Goal: Task Accomplishment & Management: Manage account settings

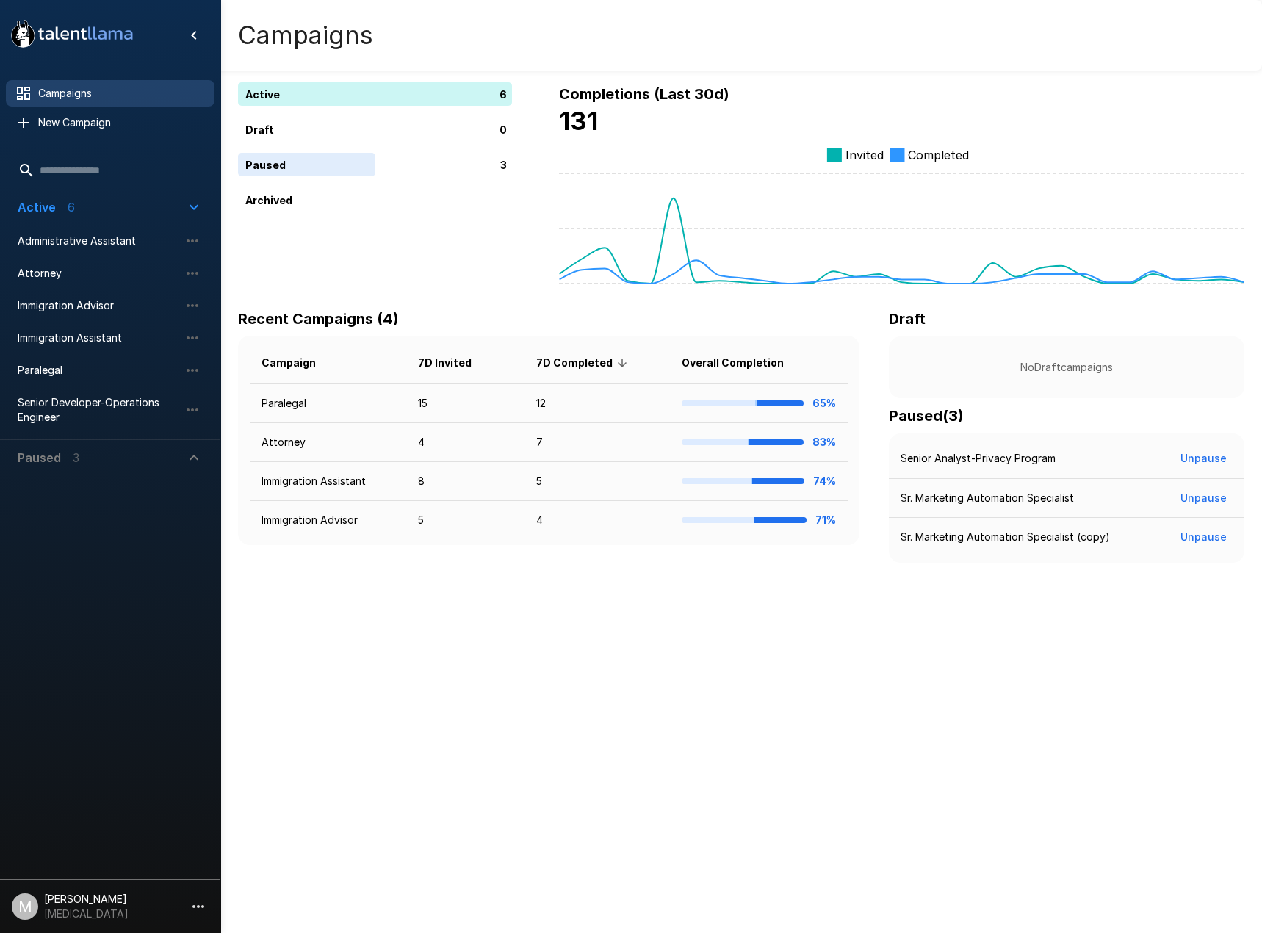
click at [117, 322] on li "Immigration Assistant" at bounding box center [110, 338] width 209 height 32
click at [104, 338] on span "Immigration Assistant" at bounding box center [99, 338] width 162 height 15
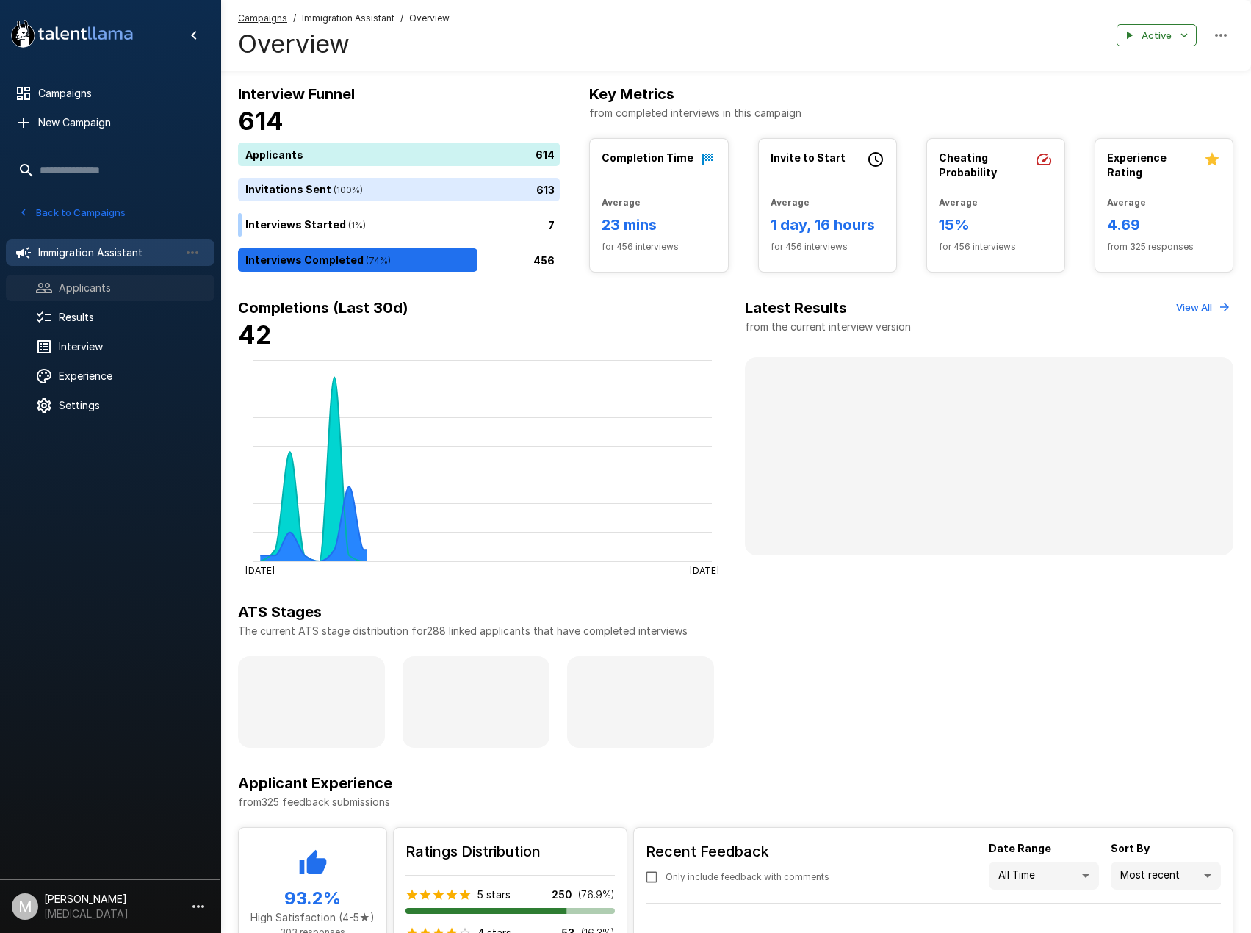
click at [71, 295] on span "Applicants" at bounding box center [131, 288] width 144 height 15
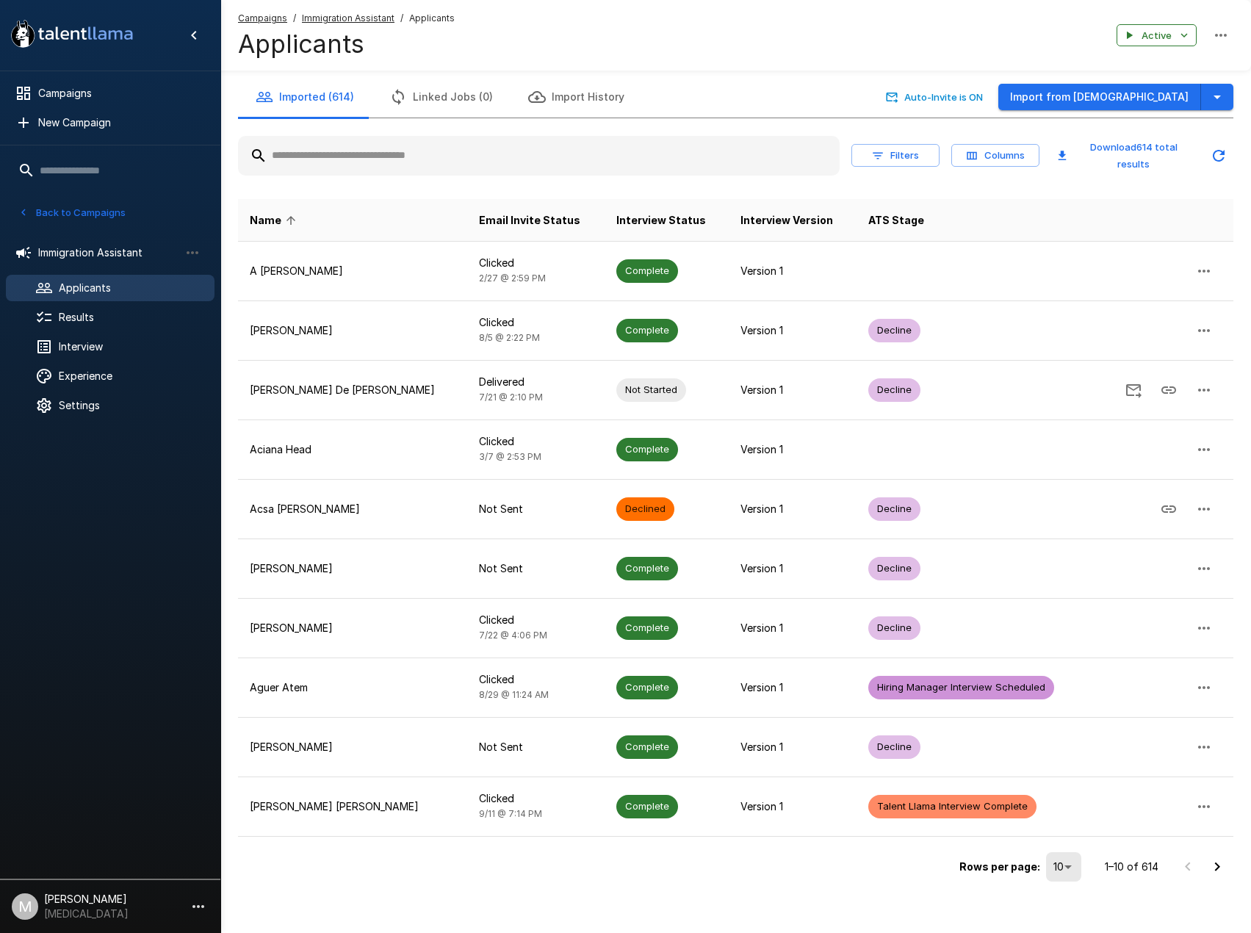
drag, startPoint x: 510, startPoint y: 170, endPoint x: 511, endPoint y: 150, distance: 20.6
click at [509, 160] on div "Filters Columns Download 614 total results" at bounding box center [735, 155] width 995 height 51
click at [511, 150] on input "text" at bounding box center [539, 156] width 602 height 26
click at [511, 157] on input "text" at bounding box center [539, 156] width 602 height 26
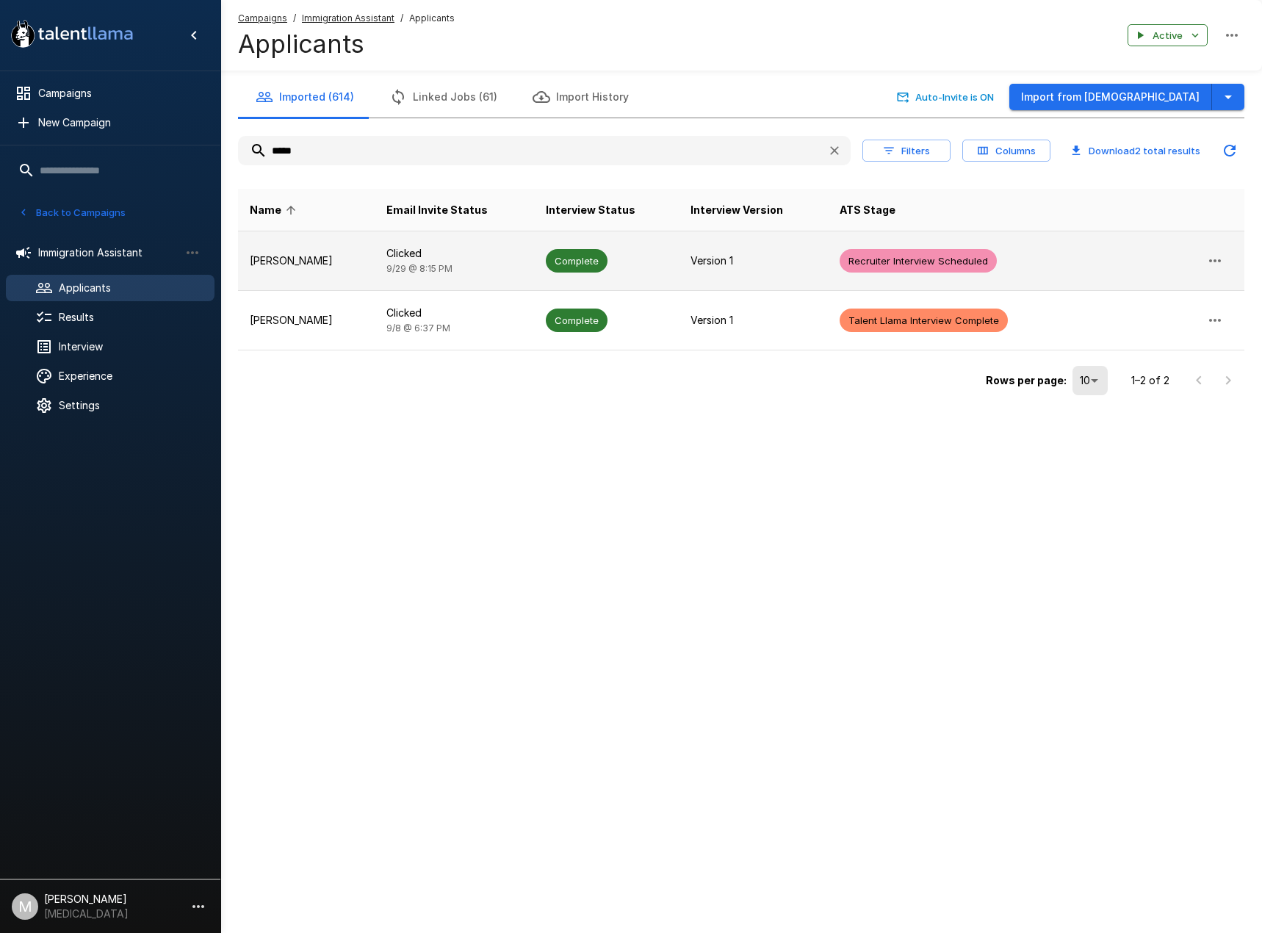
type input "*****"
click at [391, 266] on td "Clicked [DATE] 8:15 PM" at bounding box center [455, 260] width 160 height 59
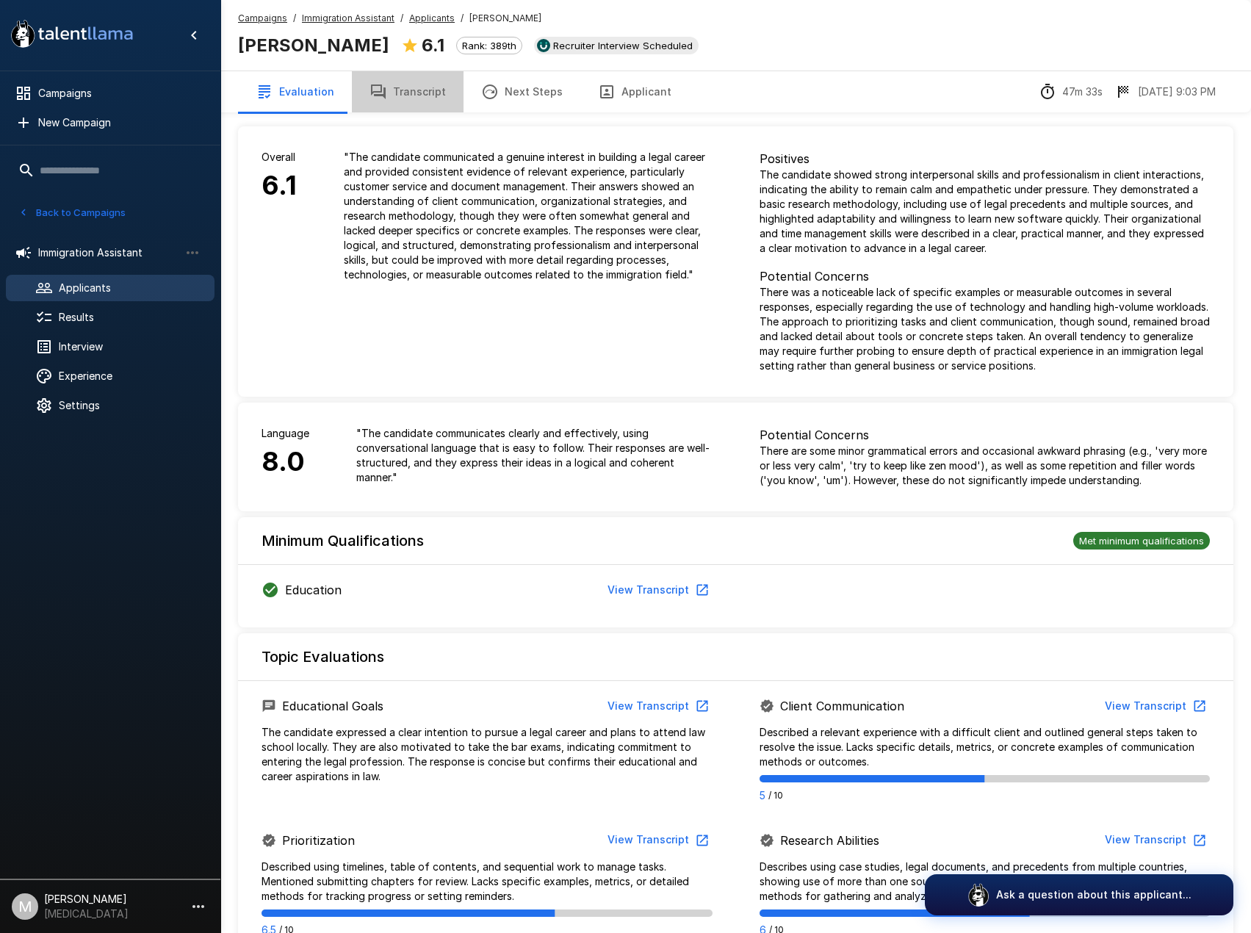
click at [423, 84] on button "Transcript" at bounding box center [408, 91] width 112 height 41
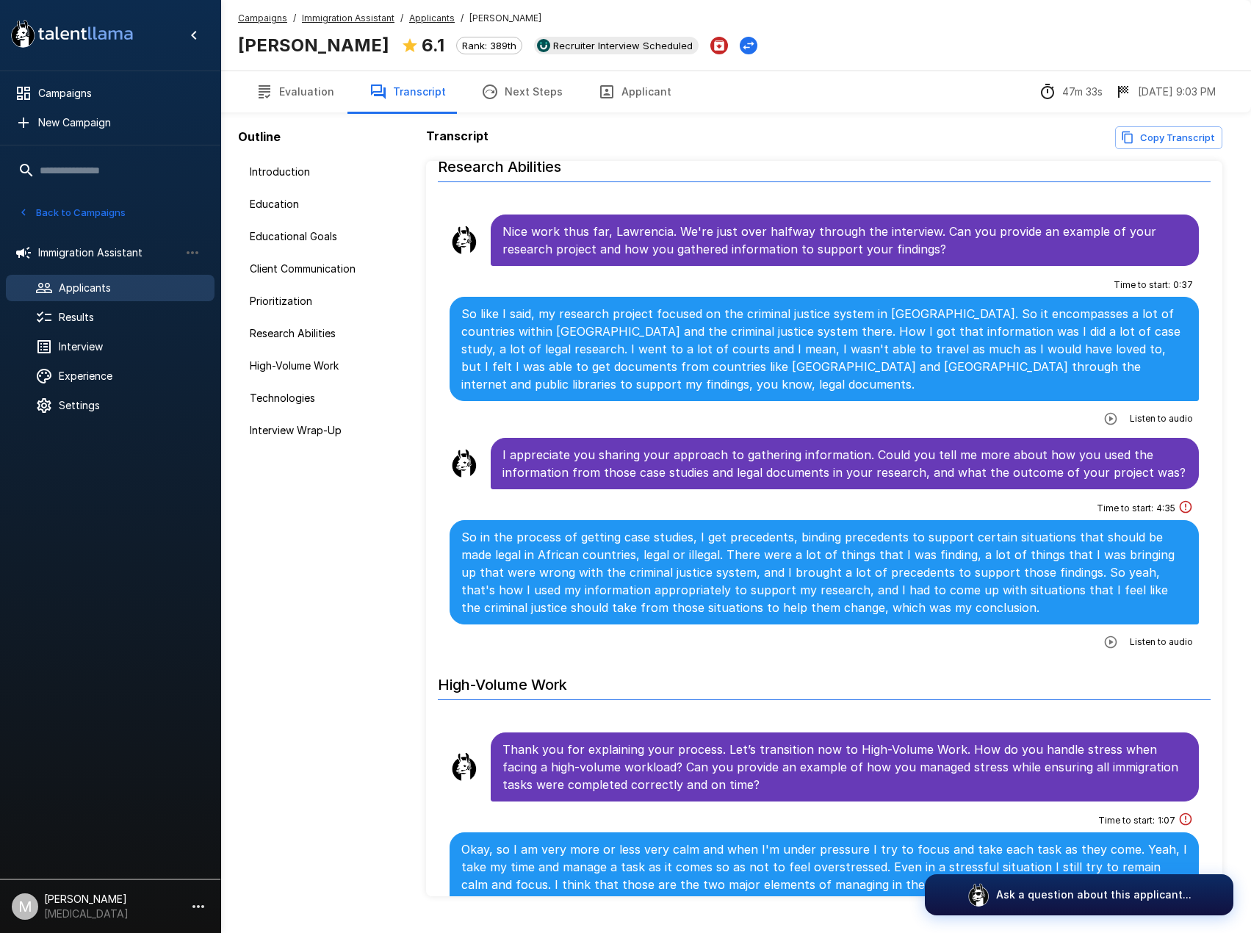
scroll to position [2057, 0]
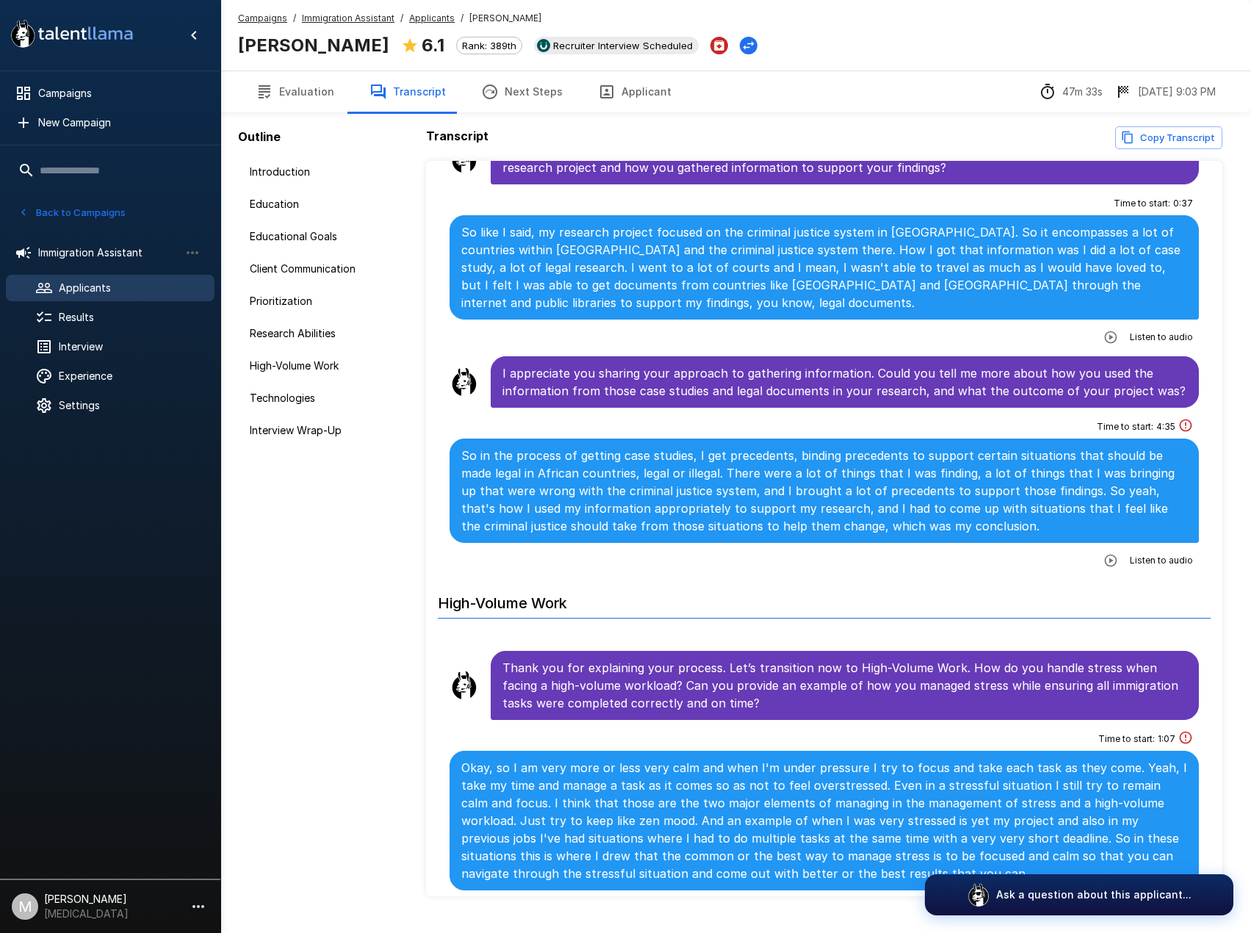
click at [605, 71] on div "Evaluation Transcript Next Steps Applicant 47m 33s [DATE] 9:03 PM" at bounding box center [735, 92] width 1031 height 42
click at [605, 104] on button "Applicant" at bounding box center [634, 91] width 109 height 41
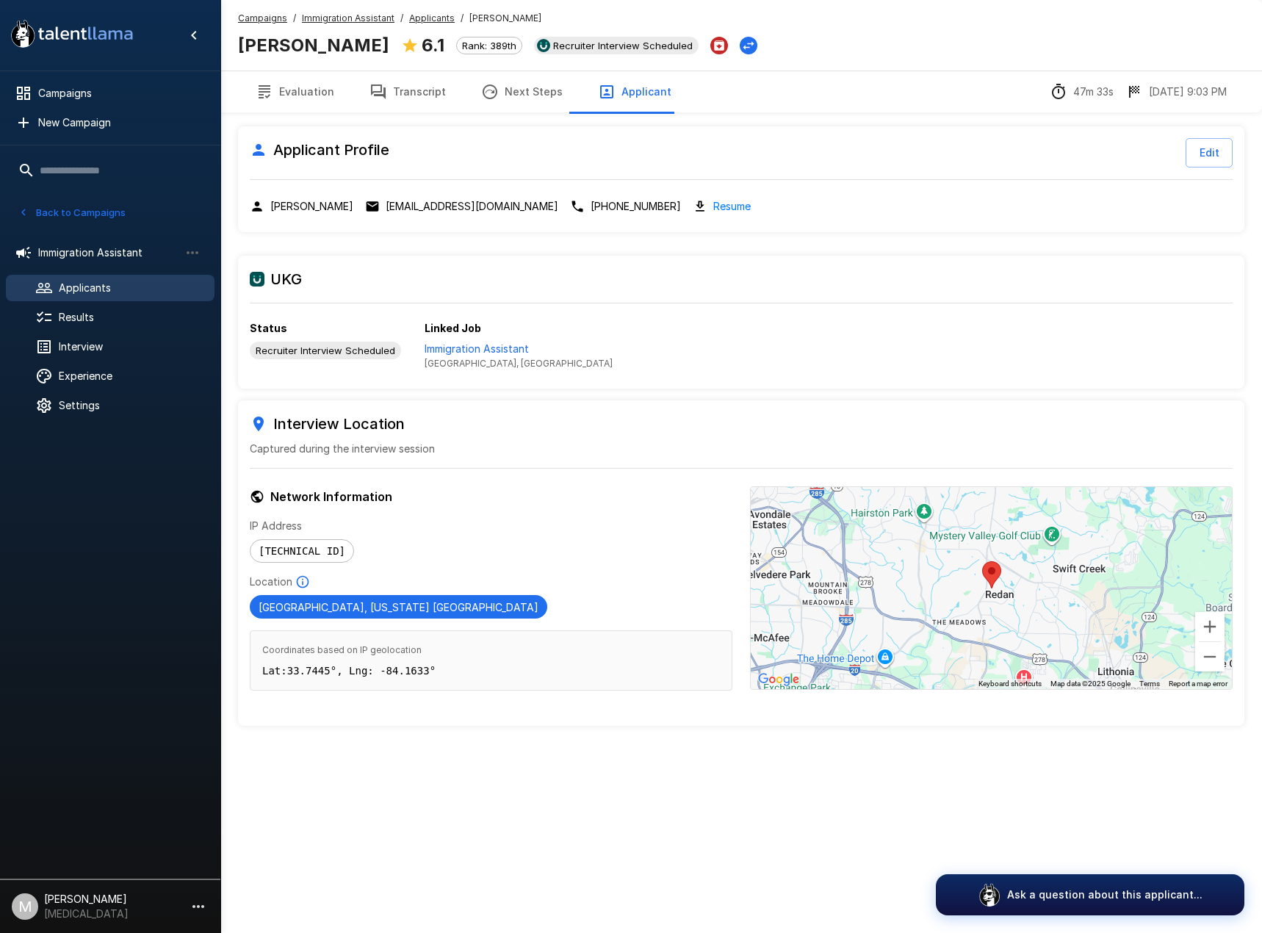
click at [693, 209] on div "Resume" at bounding box center [722, 206] width 58 height 17
click at [713, 203] on link "Resume" at bounding box center [731, 206] width 37 height 17
click at [469, 342] on p "Immigration Assistant" at bounding box center [519, 349] width 188 height 15
click at [420, 94] on button "Transcript" at bounding box center [408, 91] width 112 height 41
